Goal: Navigation & Orientation: Find specific page/section

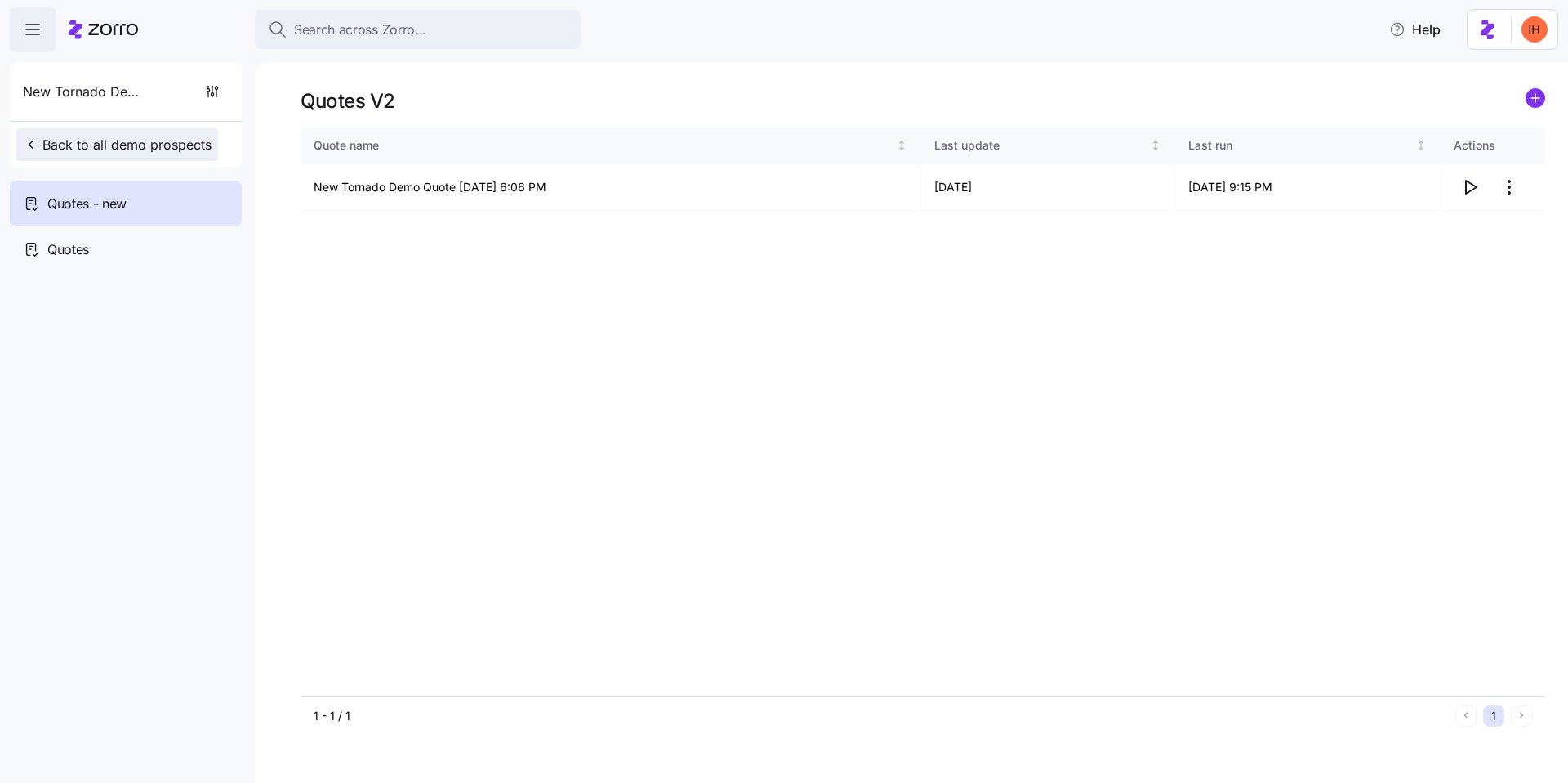
click at [118, 141] on span "Back to all demo prospects" at bounding box center [117, 144] width 188 height 19
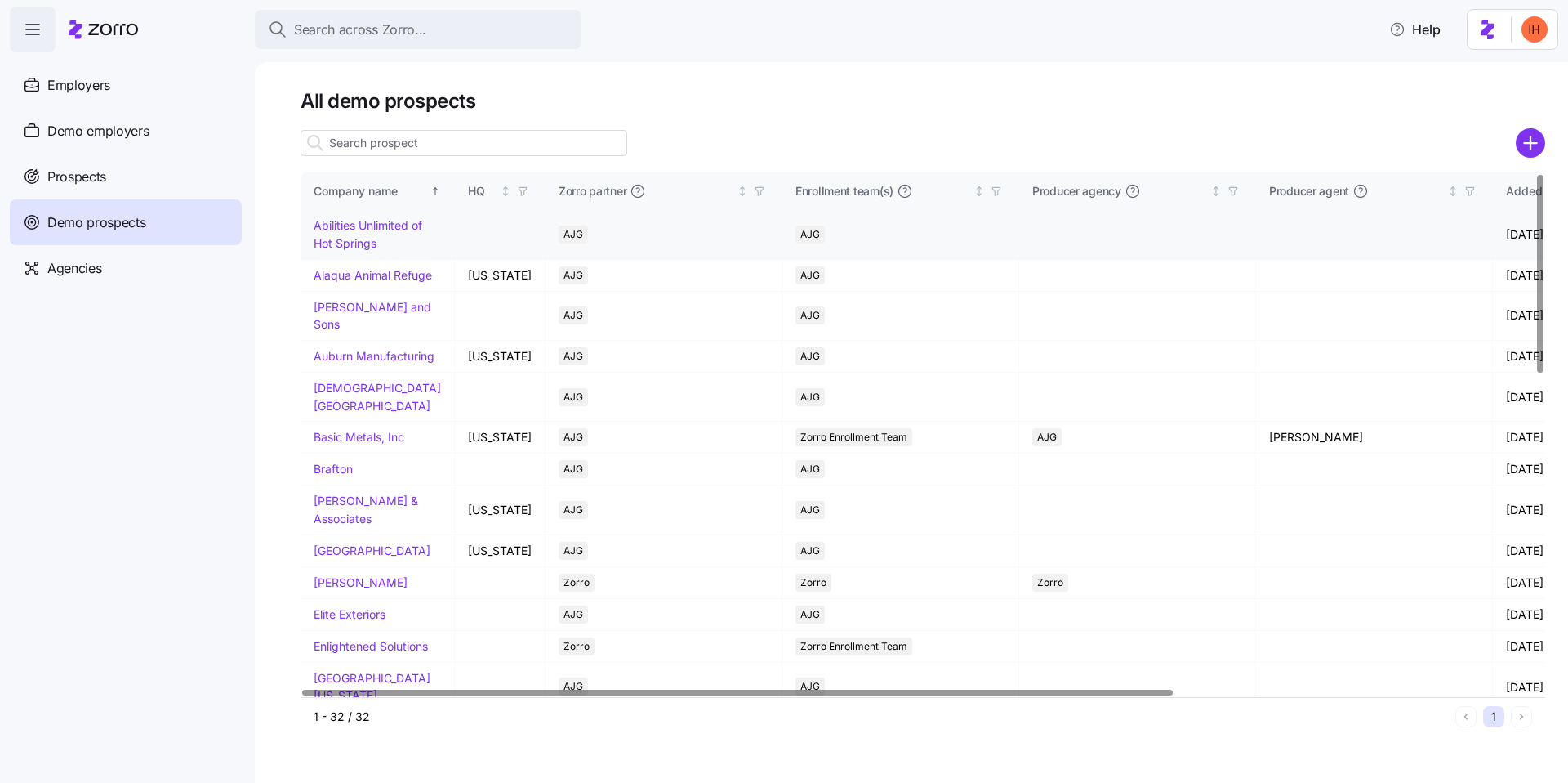
click at [369, 226] on link "Abilities Unlimited of Hot Springs" at bounding box center [368, 234] width 109 height 32
click at [338, 357] on link "Auburn Manufacturing" at bounding box center [374, 356] width 121 height 14
click at [341, 443] on link "Basic Metals, Inc" at bounding box center [359, 437] width 91 height 14
click at [352, 517] on link "Burk & Associates" at bounding box center [366, 510] width 104 height 32
click at [329, 589] on link "Danko" at bounding box center [361, 582] width 94 height 14
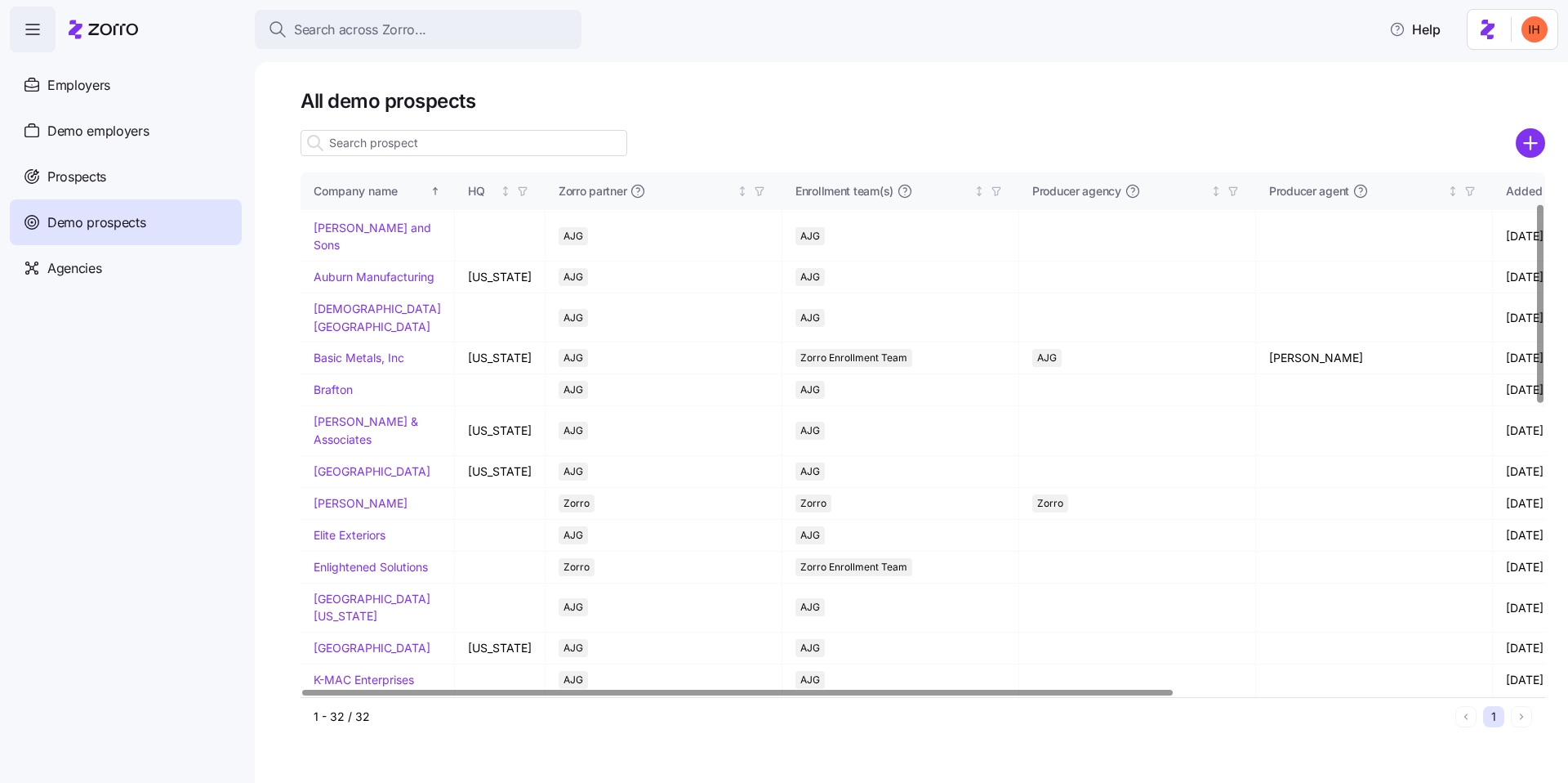
scroll to position [112, 0]
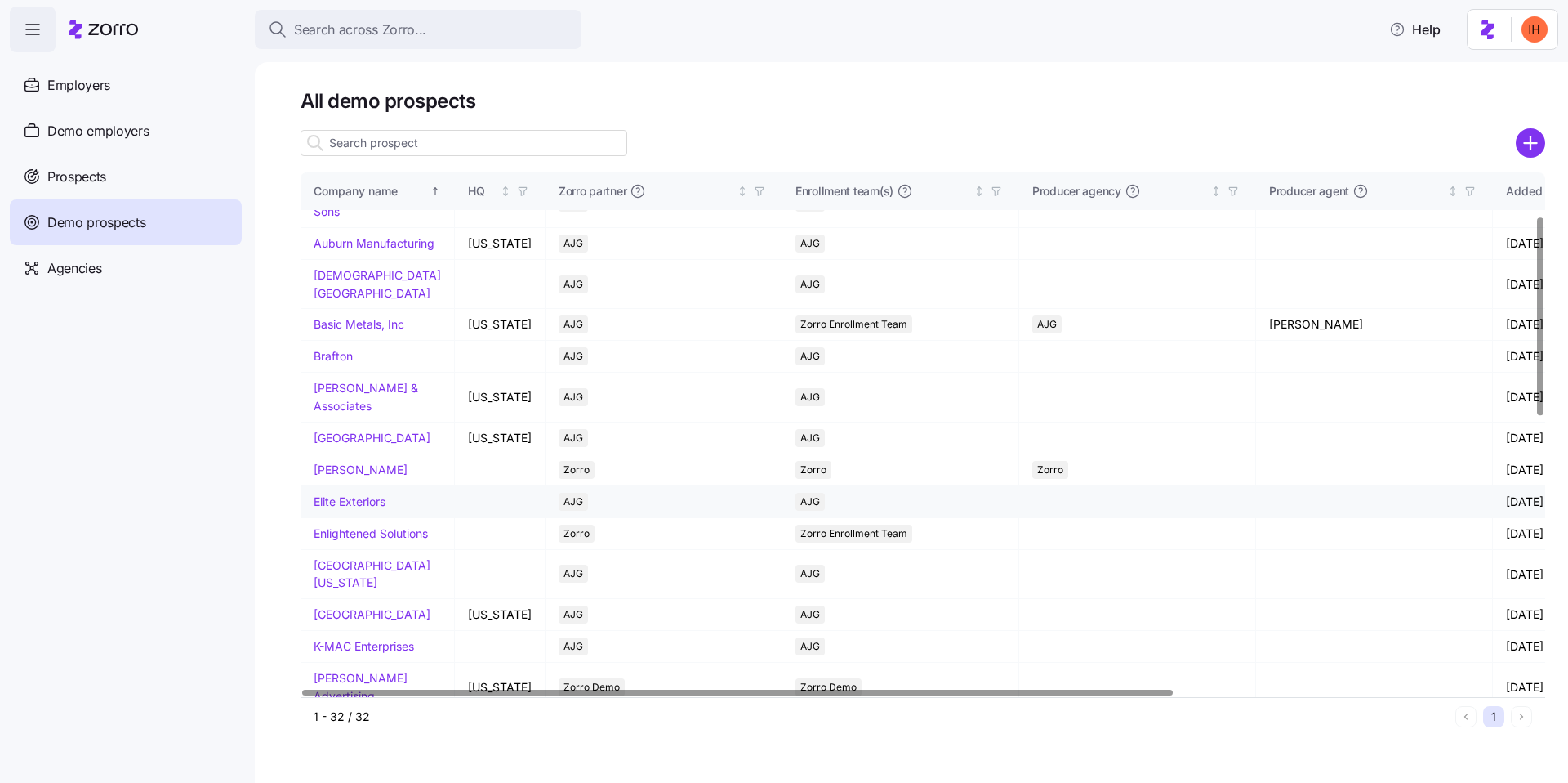
click at [347, 508] on link "Elite Exteriors" at bounding box center [349, 502] width 72 height 14
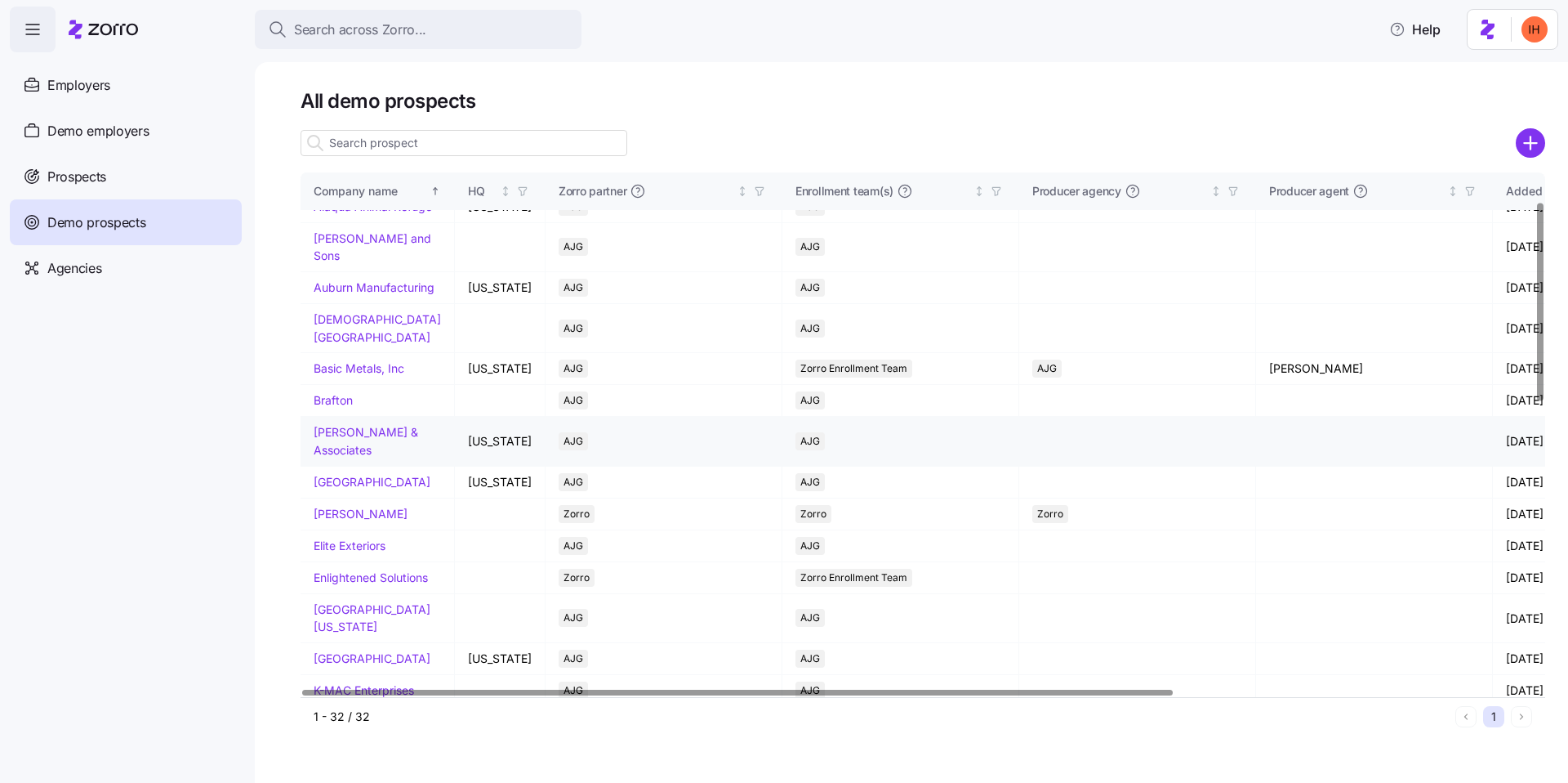
scroll to position [74, 0]
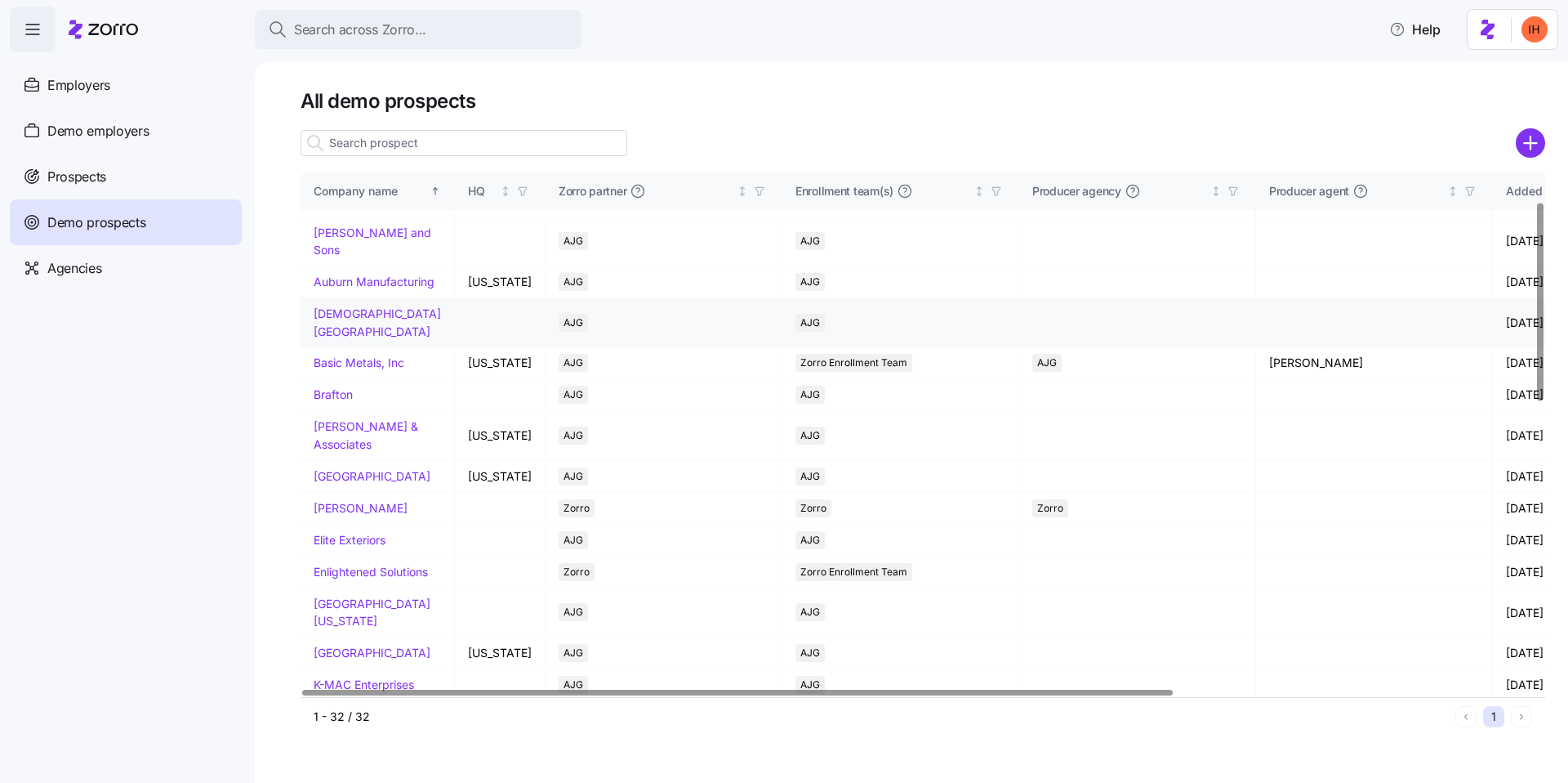
click at [340, 337] on link "Baptist Prep School" at bounding box center [378, 322] width 127 height 32
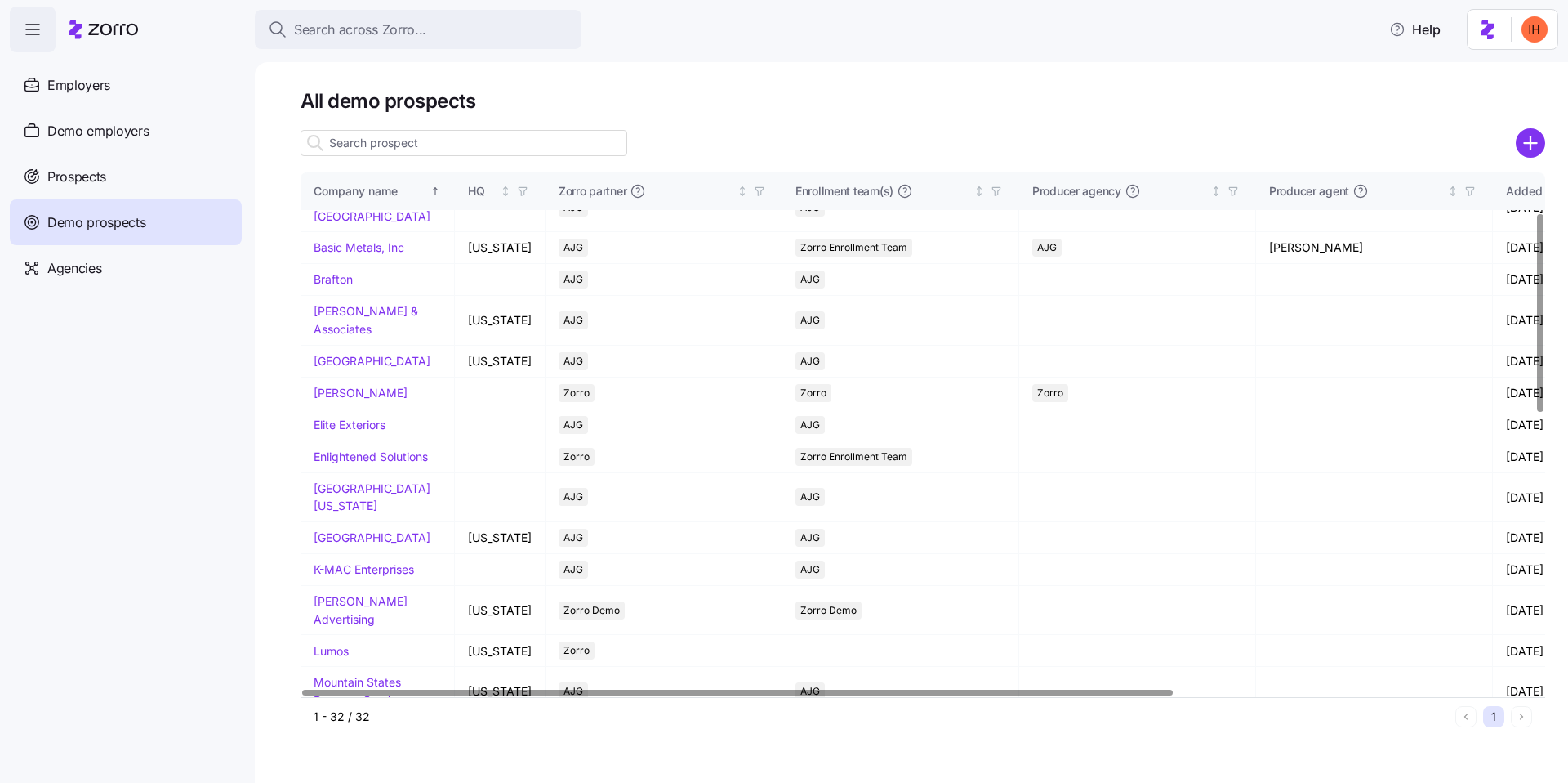
scroll to position [251, 0]
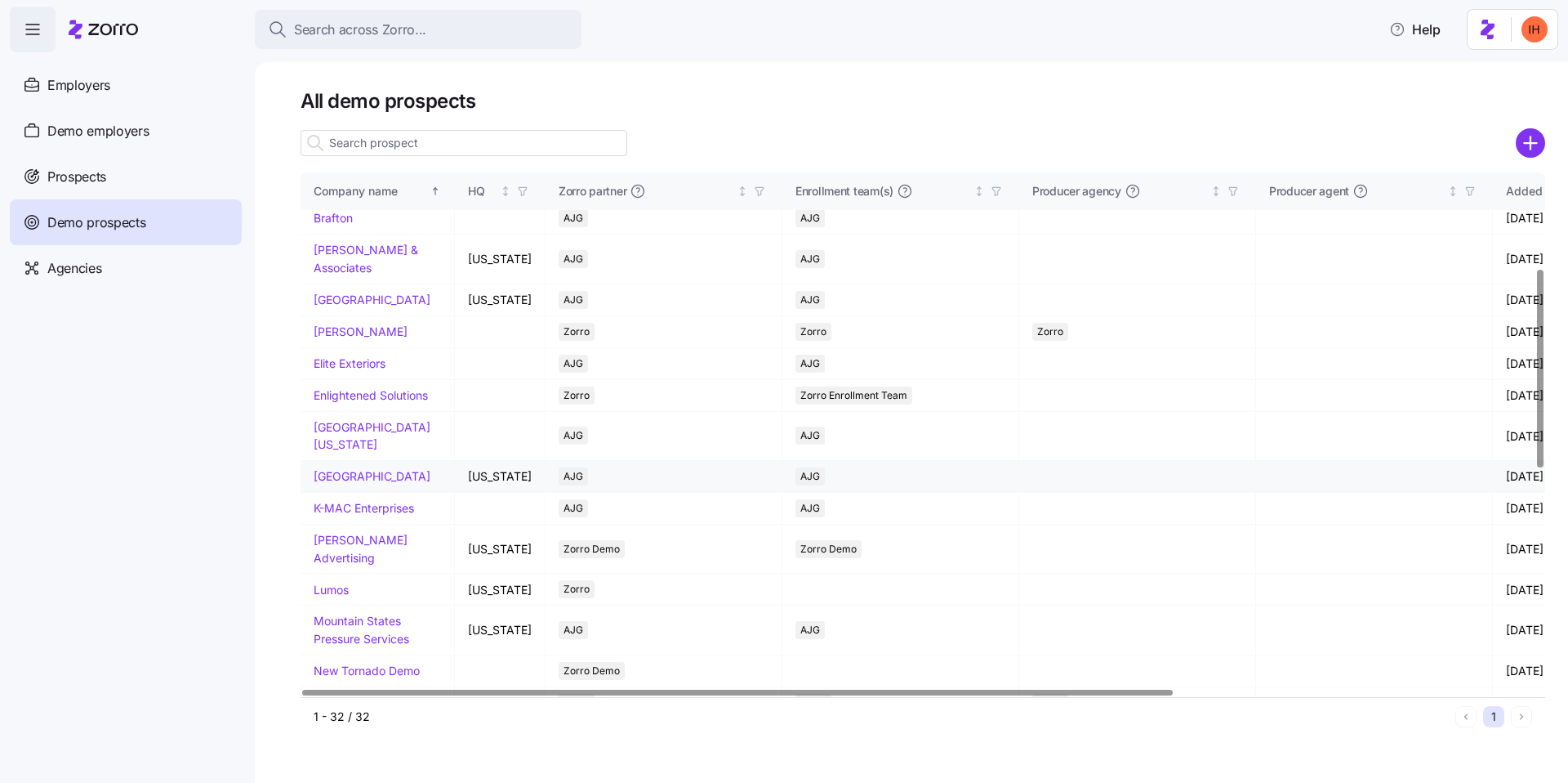
click at [333, 483] on link "Horizon Convention Center" at bounding box center [372, 476] width 117 height 14
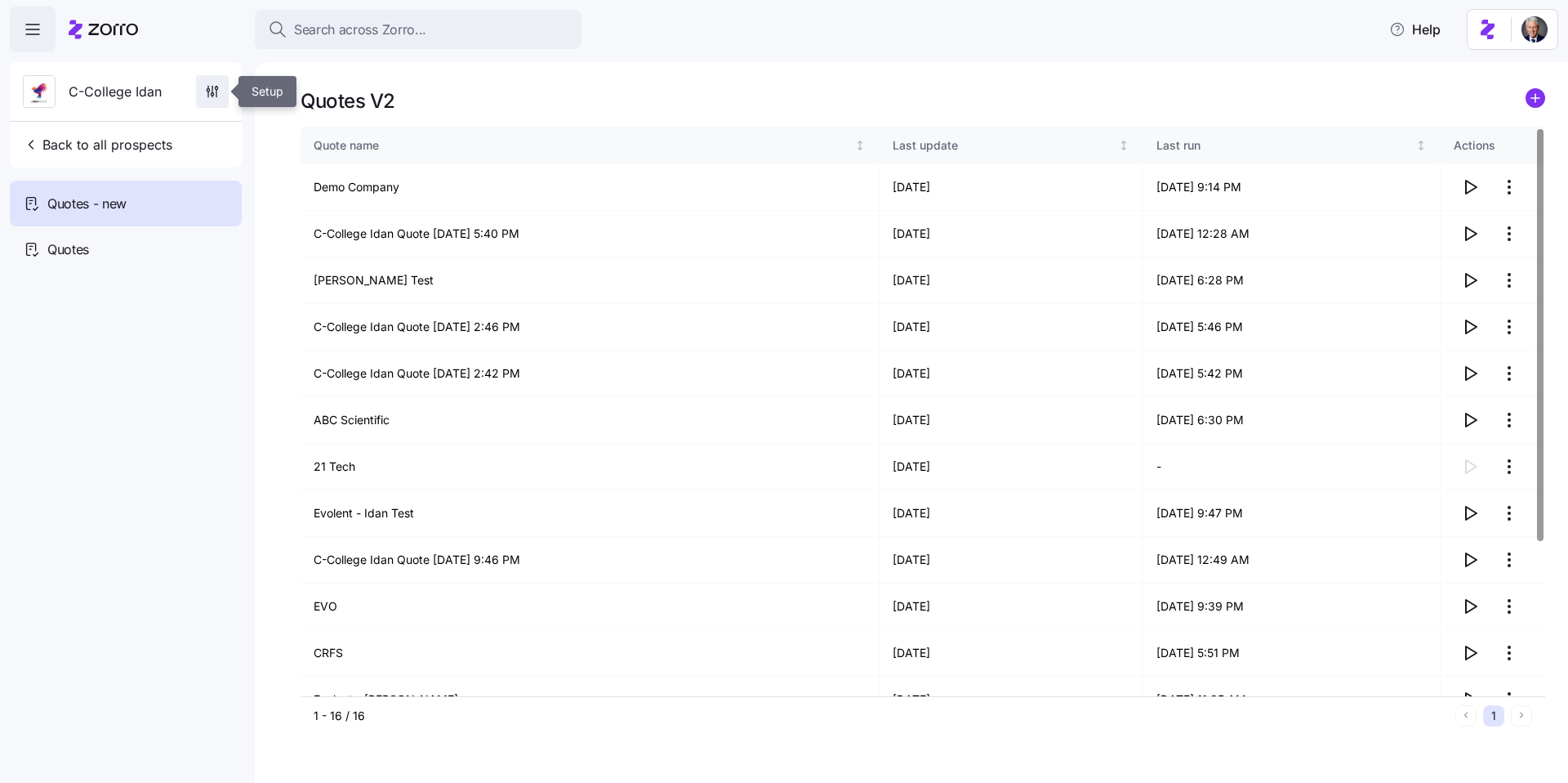
click at [222, 90] on span "button" at bounding box center [212, 91] width 31 height 31
